Goal: Transaction & Acquisition: Purchase product/service

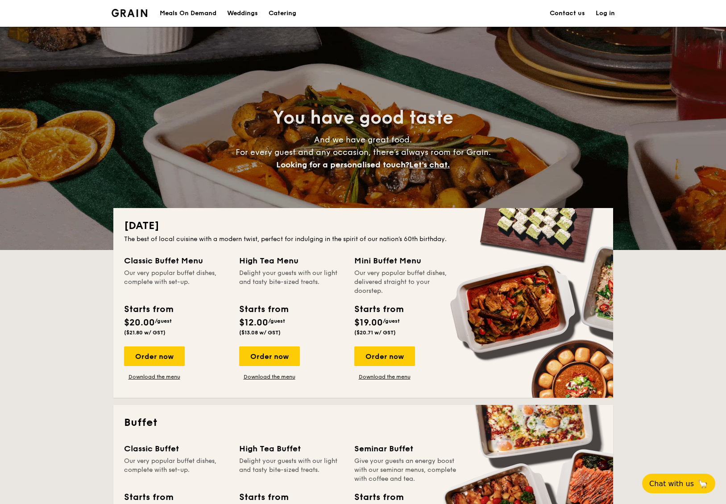
click at [611, 17] on link "Log in" at bounding box center [604, 13] width 19 height 27
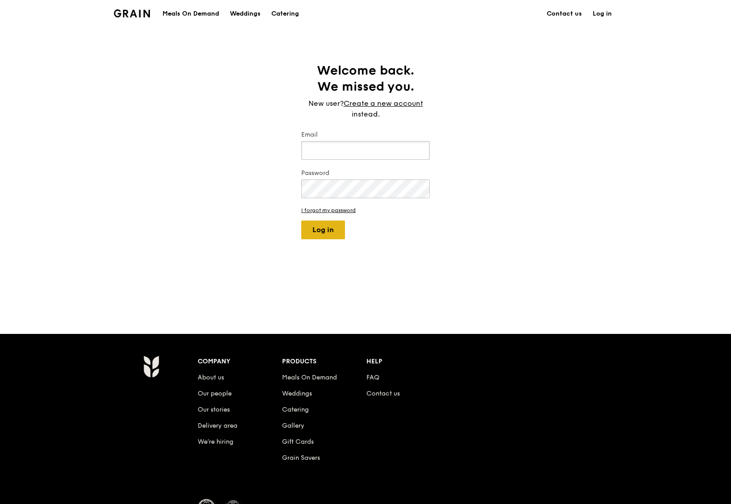
type input "Thomas.Davis@recordedfuture.com"
click at [322, 225] on button "Log in" at bounding box center [323, 229] width 44 height 19
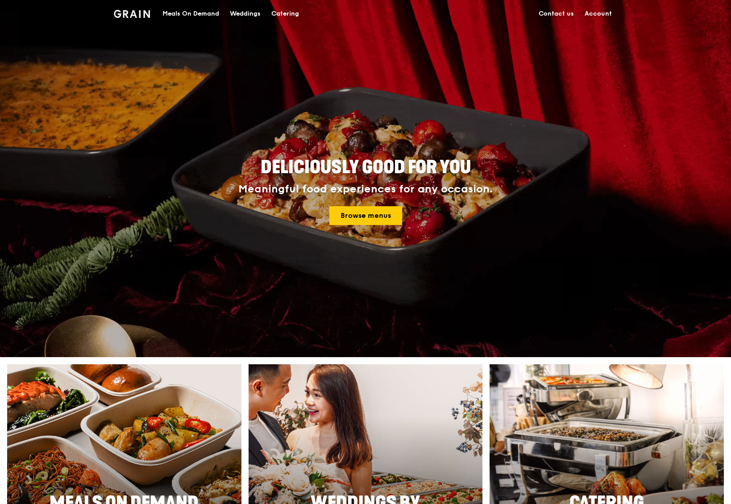
click at [602, 13] on link "Account" at bounding box center [598, 13] width 38 height 27
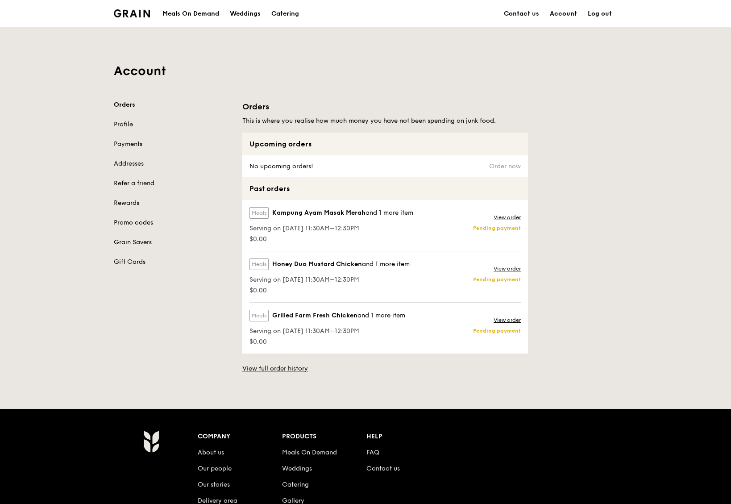
click at [513, 168] on link "Order now" at bounding box center [505, 166] width 32 height 7
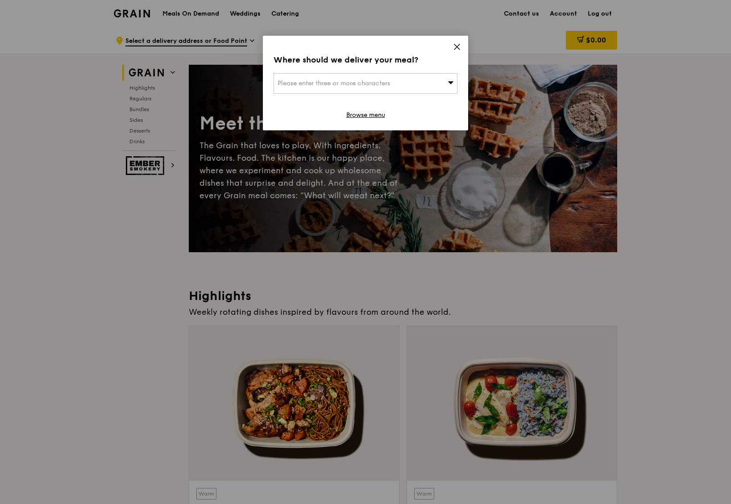
click at [407, 71] on div "Where should we deliver your meal? Please enter three or more characters Browse…" at bounding box center [365, 83] width 205 height 95
click at [386, 90] on div "Please enter three or more characters" at bounding box center [365, 83] width 184 height 21
click at [449, 45] on div "Where should we deliver your meal? Please enter three or more characters Please…" at bounding box center [365, 83] width 205 height 95
click at [452, 47] on div "Where should we deliver your meal? Please enter three or more characters Browse…" at bounding box center [365, 83] width 205 height 95
click at [456, 46] on icon at bounding box center [456, 46] width 5 height 5
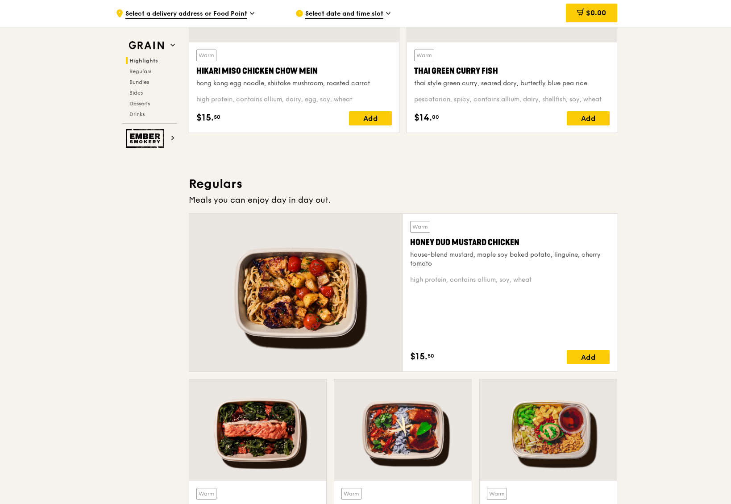
scroll to position [439, 0]
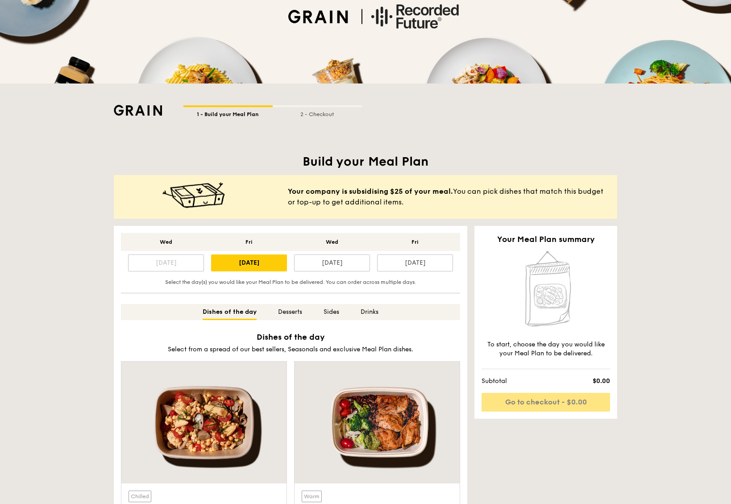
scroll to position [61, 0]
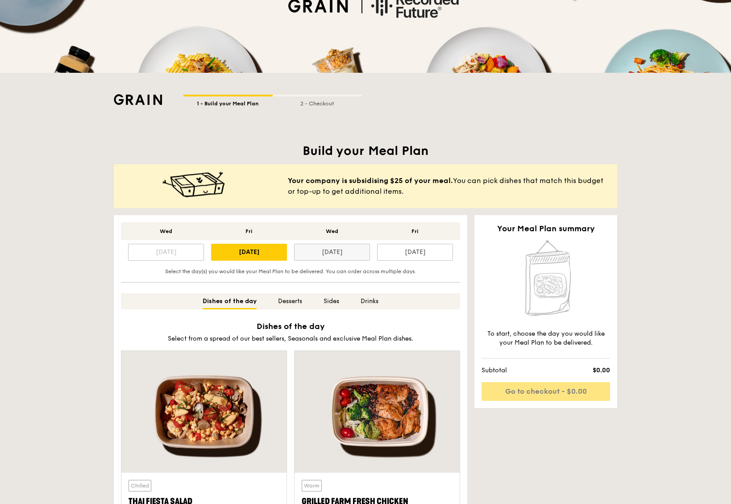
click at [316, 255] on div "[DATE]" at bounding box center [332, 252] width 76 height 17
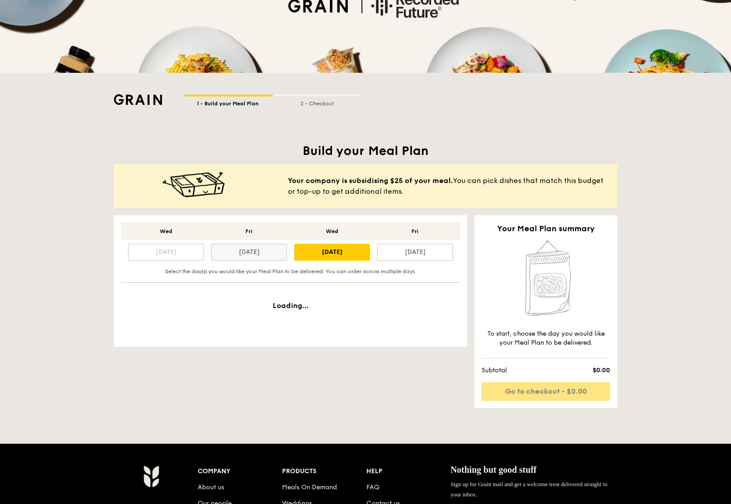
click at [265, 256] on div "[DATE]" at bounding box center [249, 252] width 76 height 17
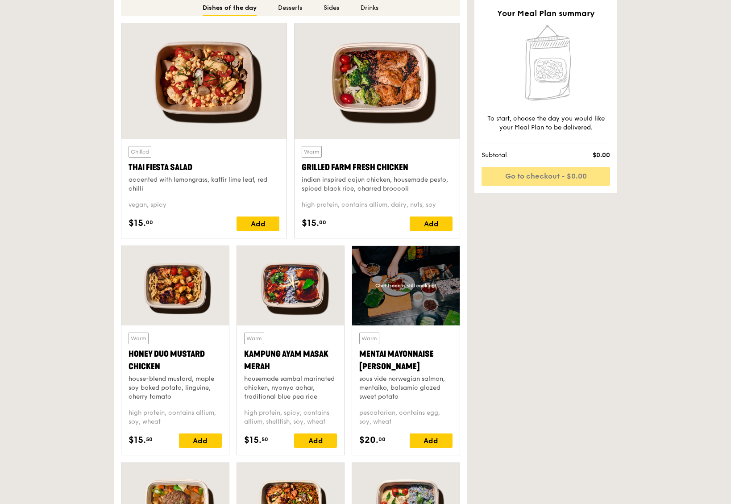
scroll to position [461, 0]
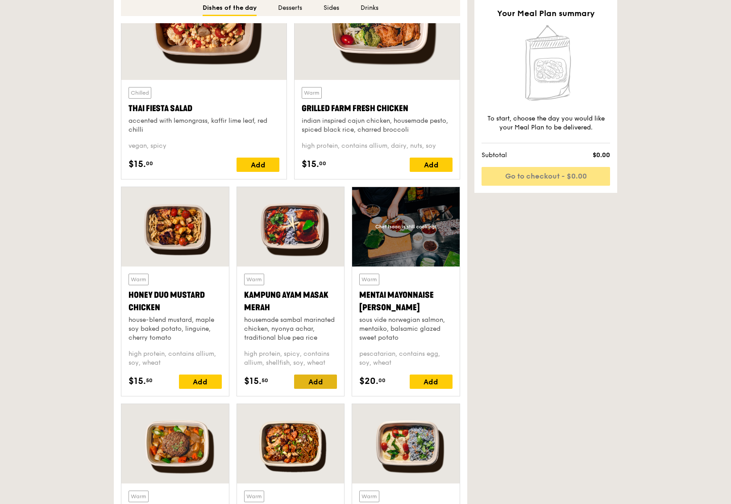
click at [318, 377] on div "Add" at bounding box center [315, 381] width 43 height 14
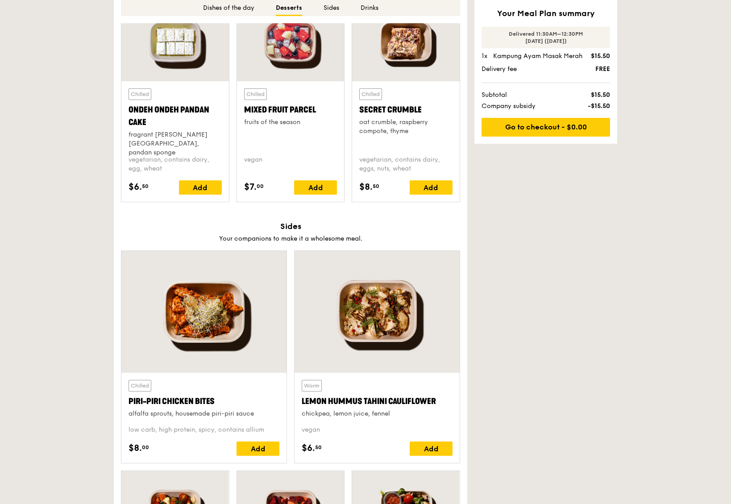
scroll to position [1463, 0]
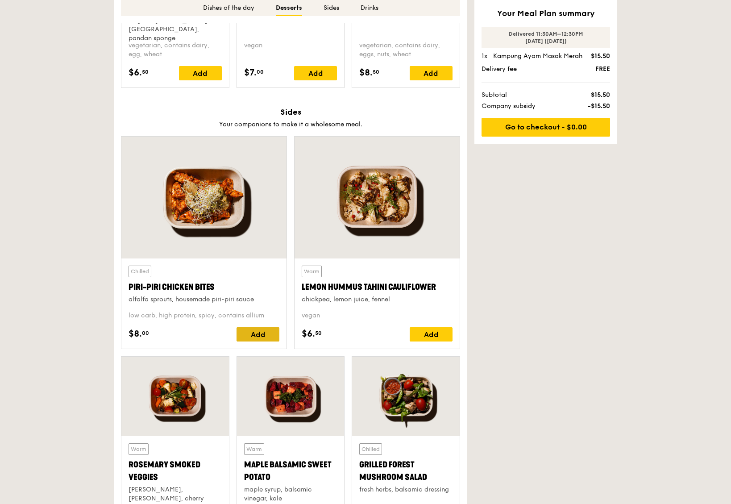
click at [269, 336] on div "Add" at bounding box center [257, 334] width 43 height 14
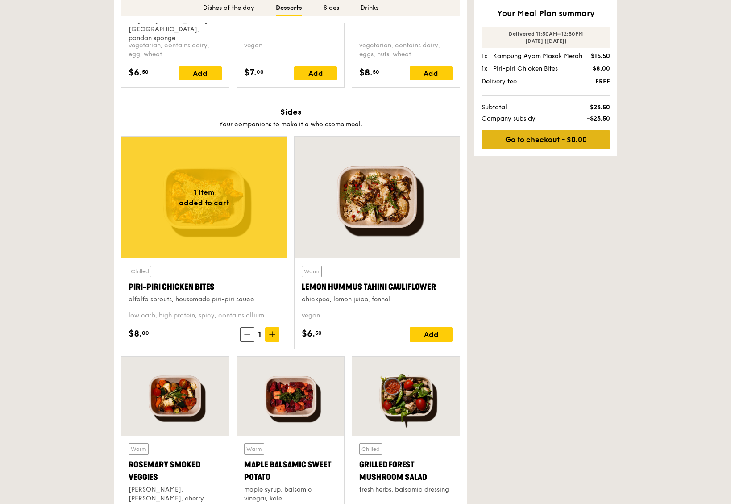
click at [522, 147] on link "Go to checkout - $0.00" at bounding box center [545, 139] width 128 height 19
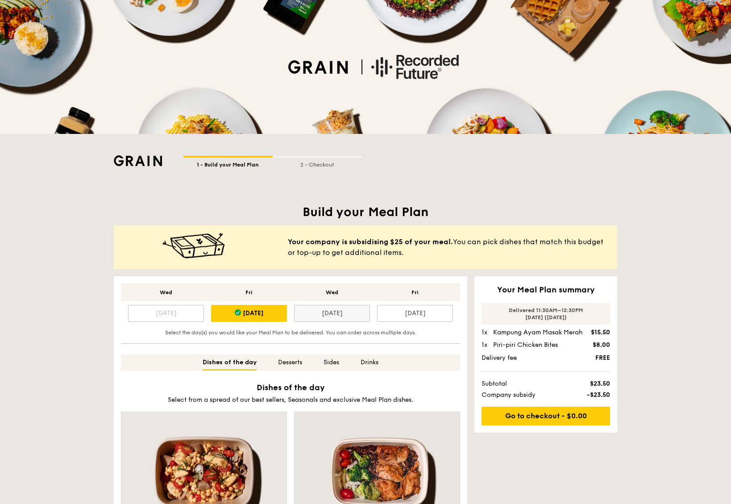
click at [335, 317] on div "[DATE]" at bounding box center [332, 313] width 76 height 17
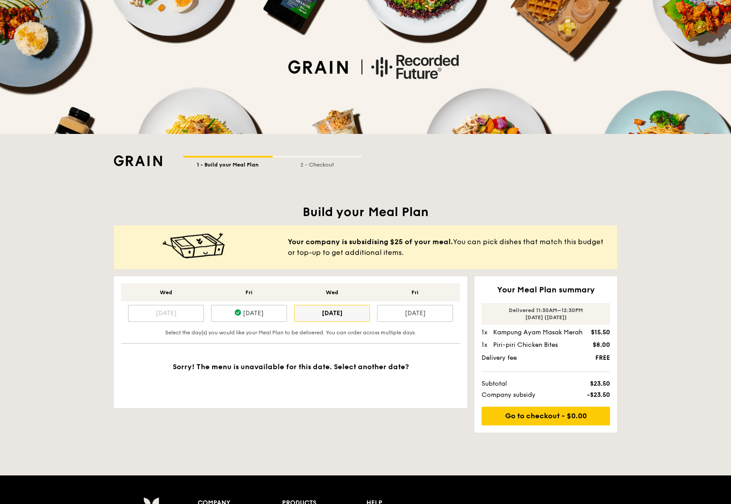
scroll to position [63, 0]
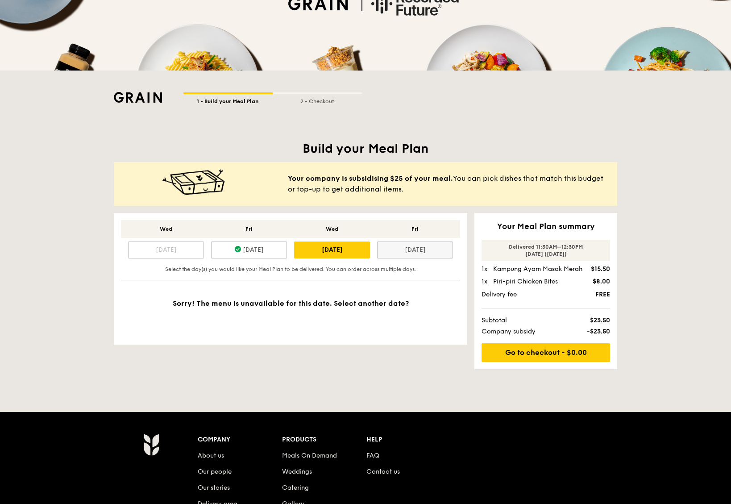
click at [411, 250] on div "[DATE]" at bounding box center [415, 249] width 76 height 17
click at [338, 249] on div "[DATE]" at bounding box center [332, 249] width 76 height 17
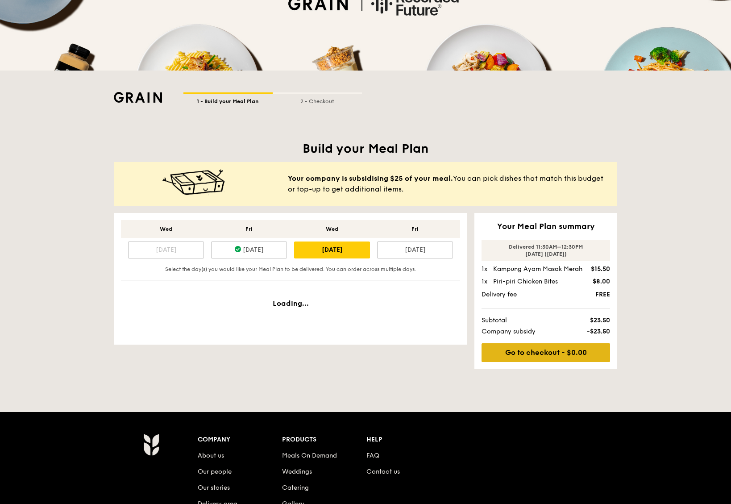
click at [529, 360] on link "Go to checkout - $0.00" at bounding box center [545, 352] width 128 height 19
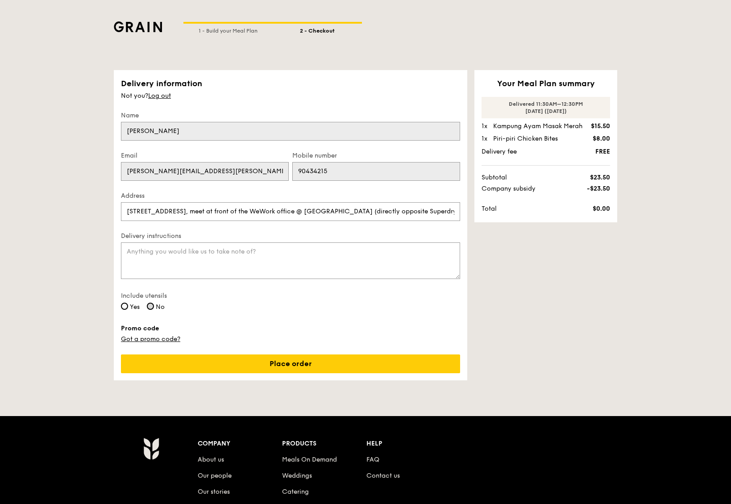
click at [149, 305] on input "No" at bounding box center [150, 305] width 7 height 7
radio input "true"
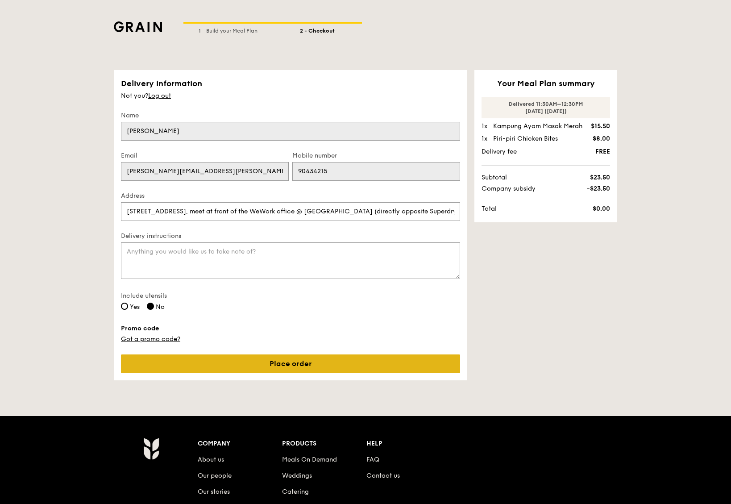
click at [289, 363] on link "Place order" at bounding box center [290, 363] width 339 height 19
